Goal: Find specific page/section: Find specific page/section

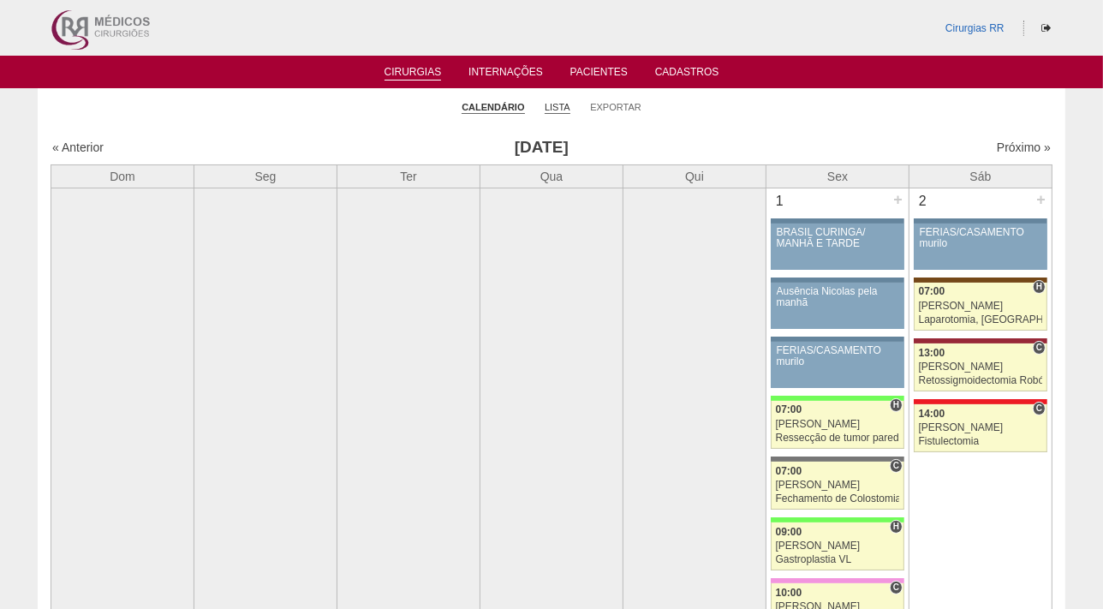
click at [556, 107] on link "Lista" at bounding box center [558, 107] width 26 height 13
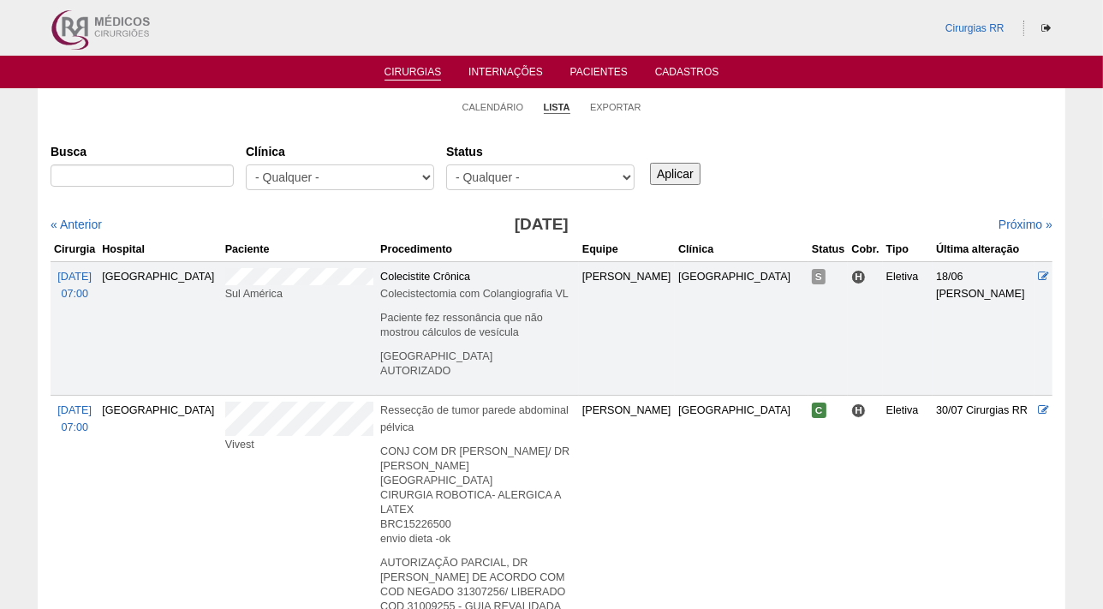
click at [76, 151] on label "Busca" at bounding box center [142, 151] width 183 height 17
click at [76, 164] on input "Busca" at bounding box center [142, 175] width 183 height 22
click at [71, 223] on link "« Anterior" at bounding box center [76, 225] width 51 height 14
click at [75, 224] on link "« Anterior" at bounding box center [76, 225] width 51 height 14
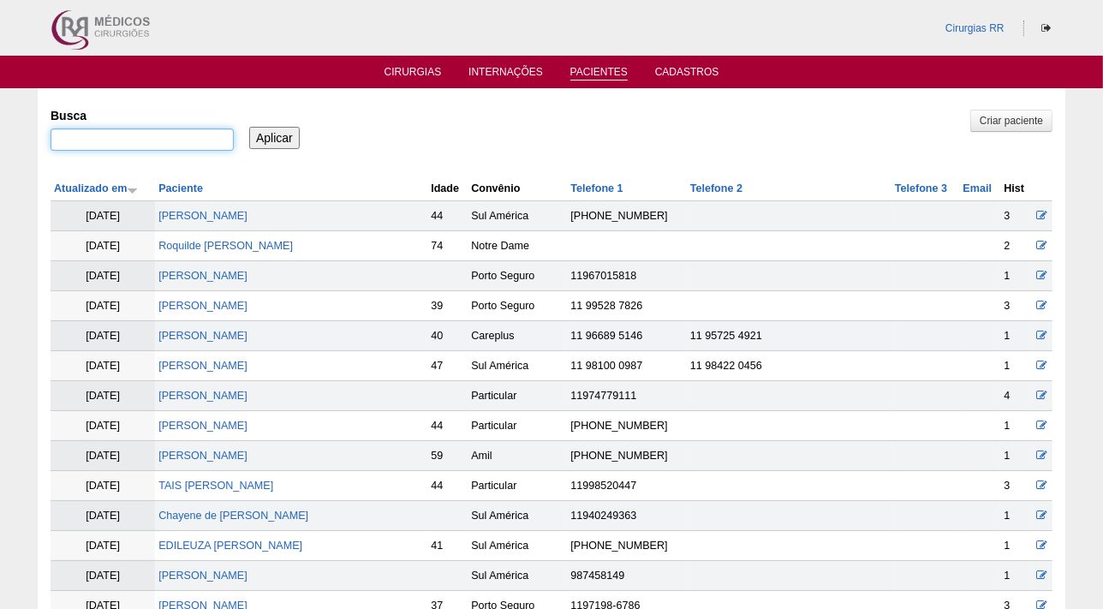
click at [174, 138] on input "Busca" at bounding box center [142, 139] width 183 height 22
paste input "JOSIANE CRISTINA MENDES DA SILVA"
type input "JOSIANE CRISTINA MENDES DA SILVA"
click at [249, 127] on input "Aplicar" at bounding box center [274, 138] width 51 height 22
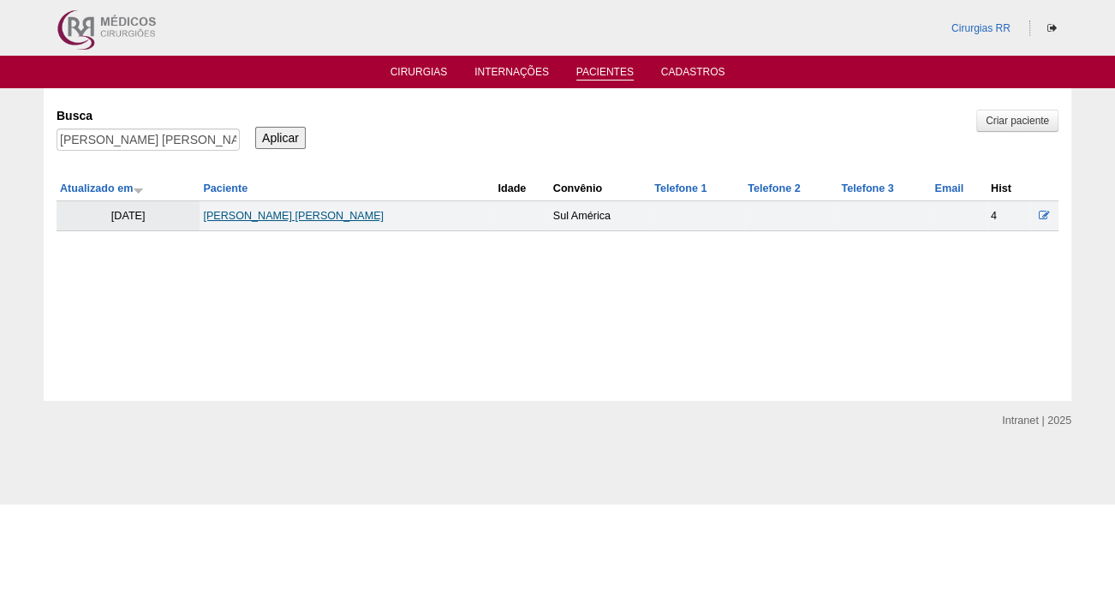
click at [281, 219] on link "[PERSON_NAME]" at bounding box center [293, 216] width 181 height 12
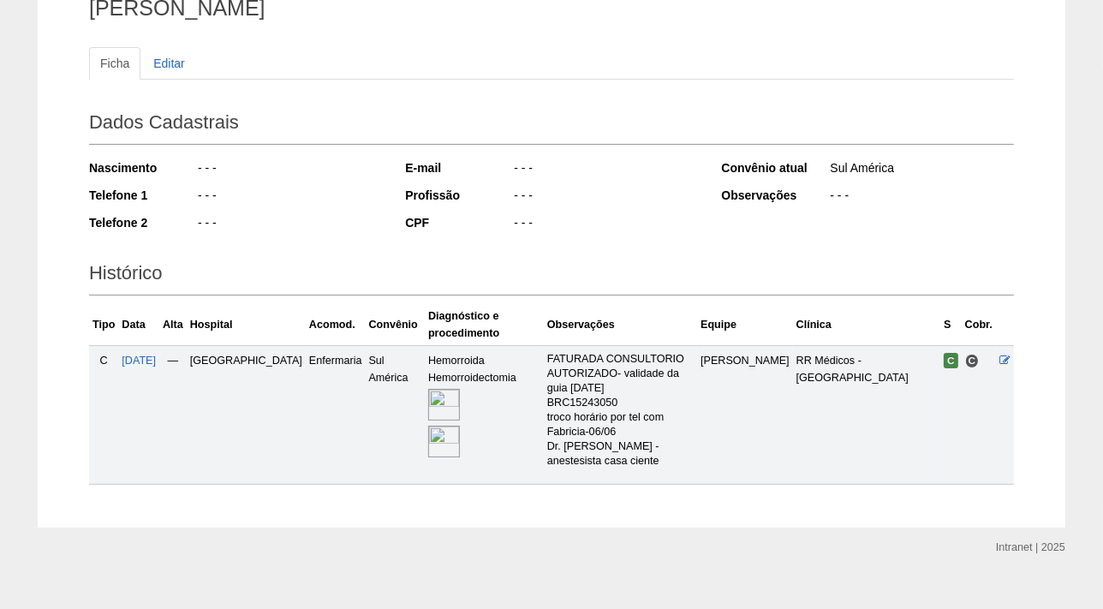
scroll to position [152, 0]
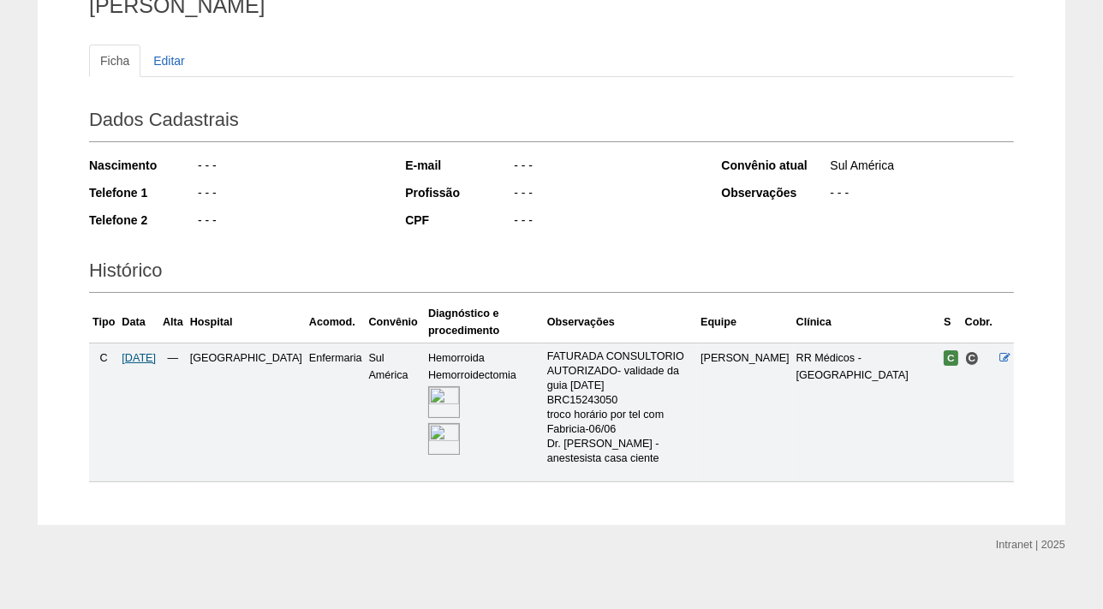
click at [139, 357] on span "[DATE]" at bounding box center [139, 358] width 34 height 12
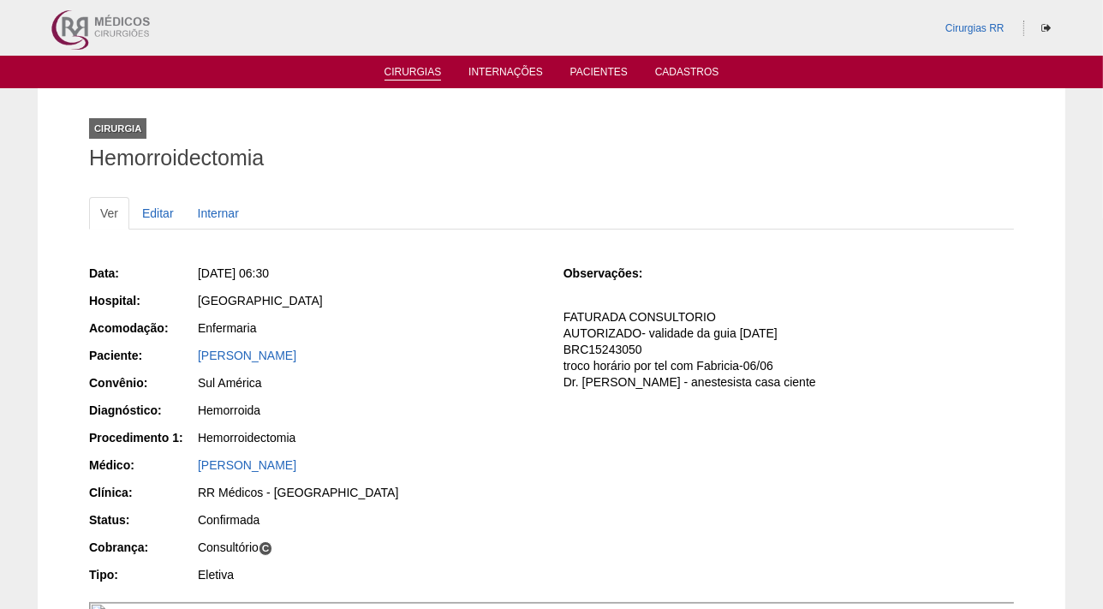
click at [393, 75] on link "Cirurgias" at bounding box center [413, 73] width 57 height 15
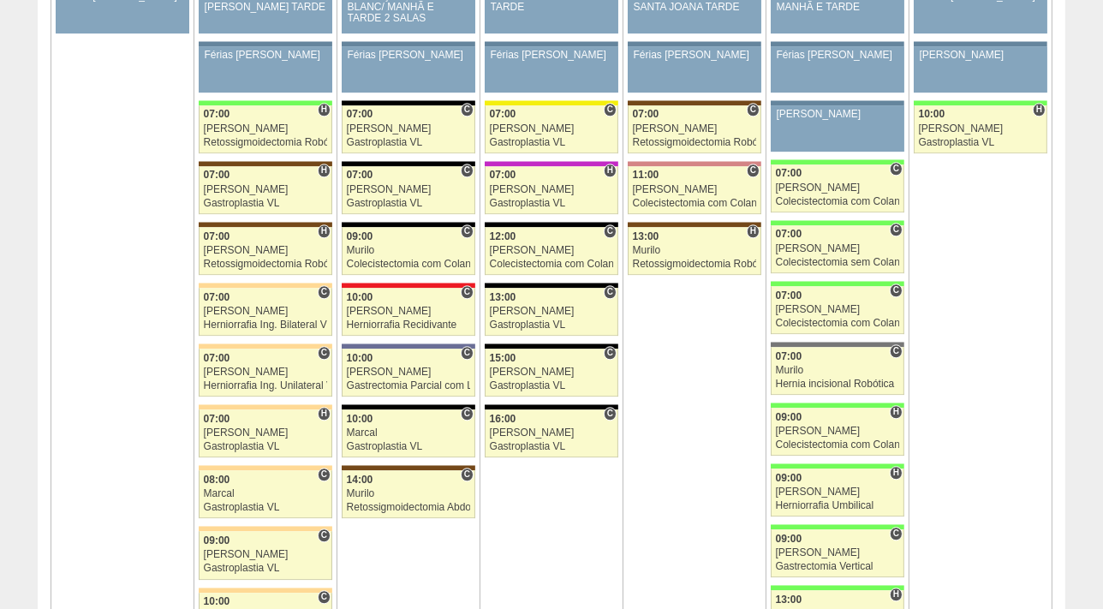
scroll to position [3994, 0]
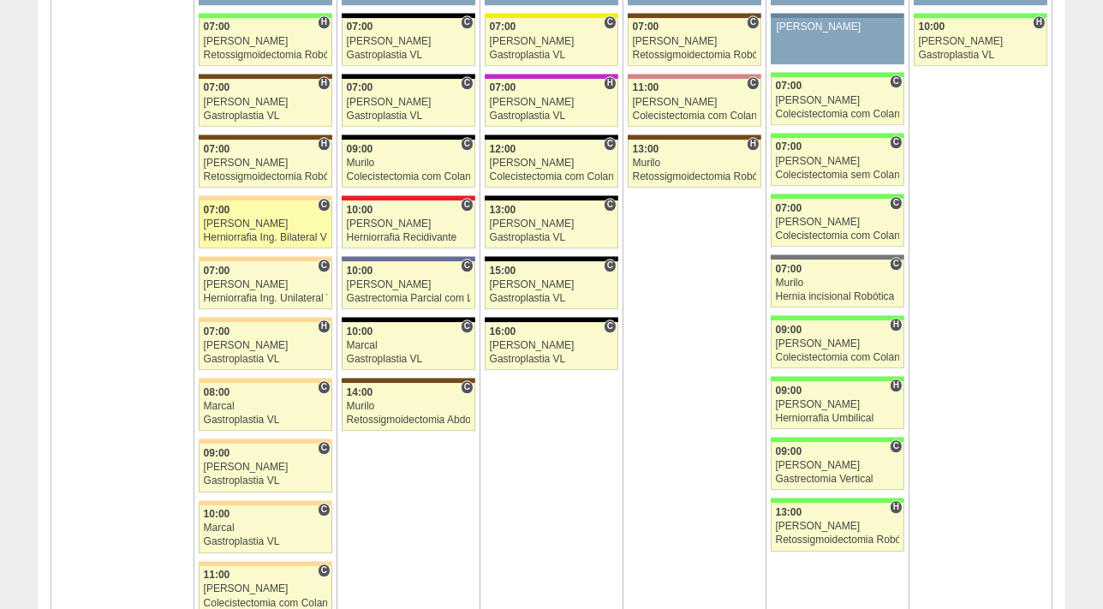
click at [236, 218] on div "[PERSON_NAME]" at bounding box center [266, 223] width 124 height 11
